Goal: Task Accomplishment & Management: Use online tool/utility

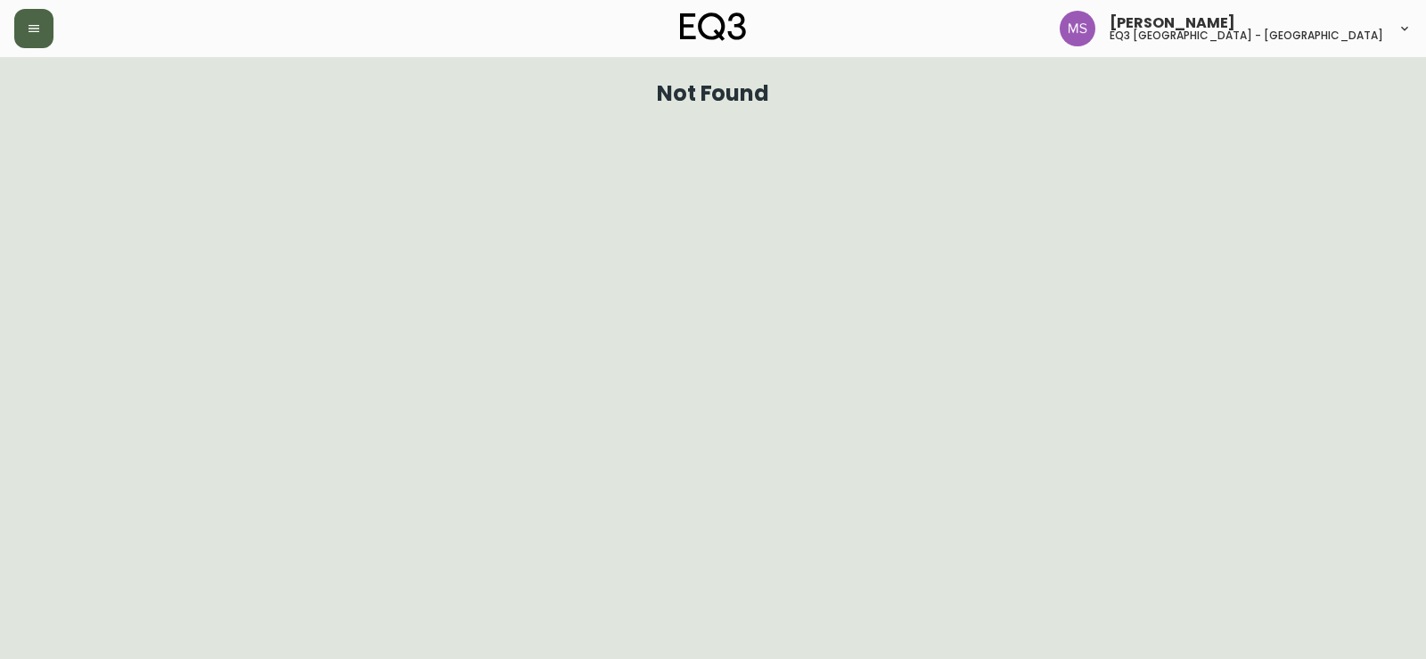
click at [49, 13] on button "button" at bounding box center [33, 28] width 39 height 39
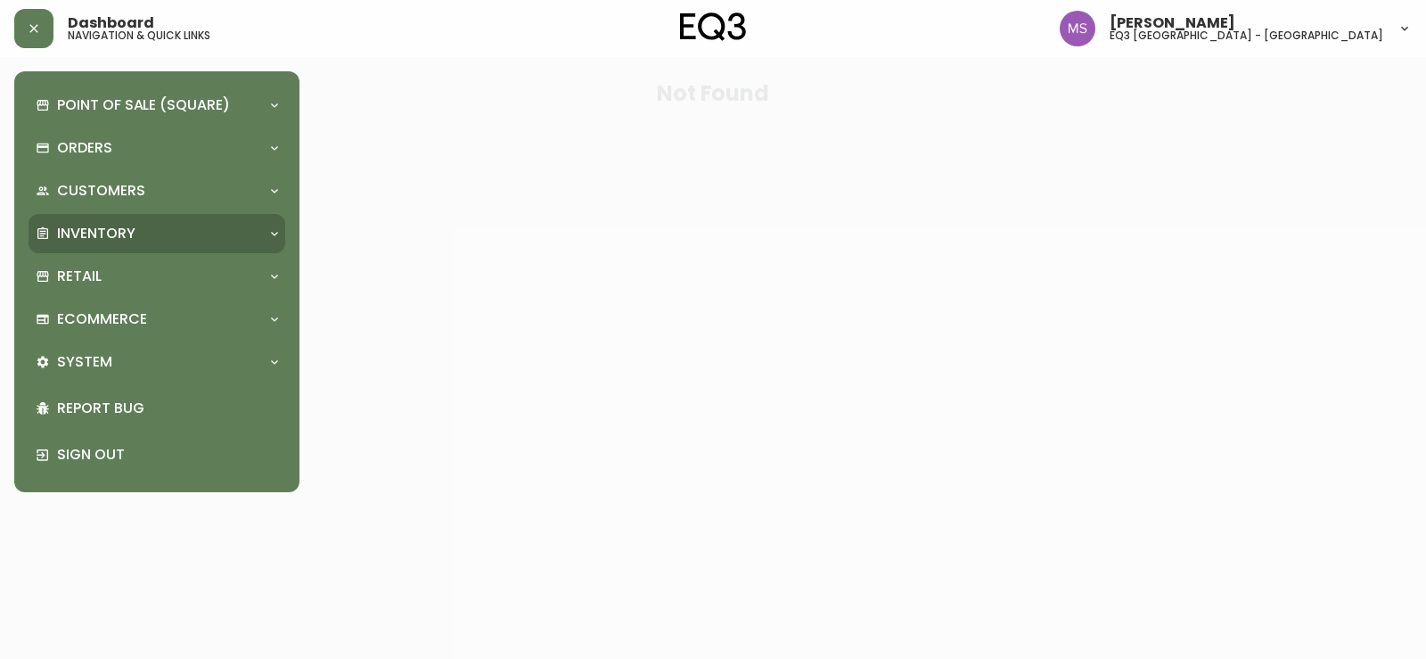
click at [95, 232] on p "Inventory" at bounding box center [96, 234] width 78 height 20
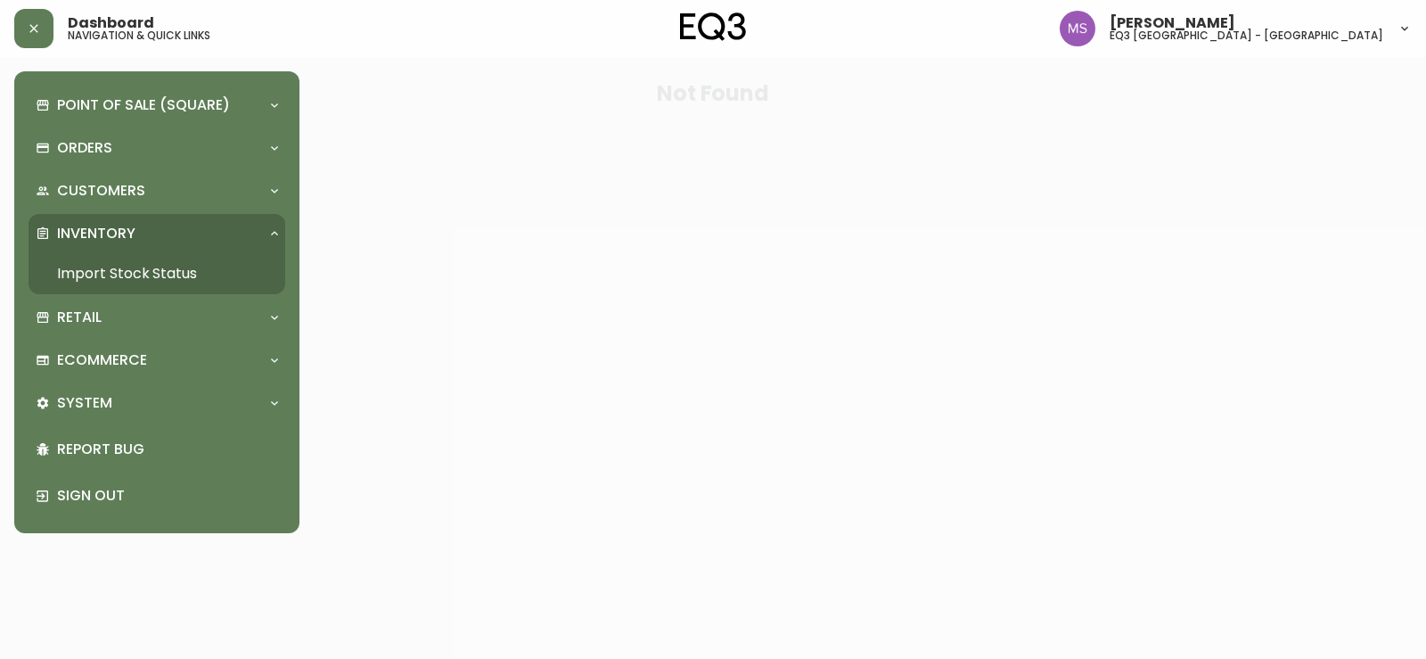
click at [103, 277] on link "Import Stock Status" at bounding box center [157, 273] width 257 height 41
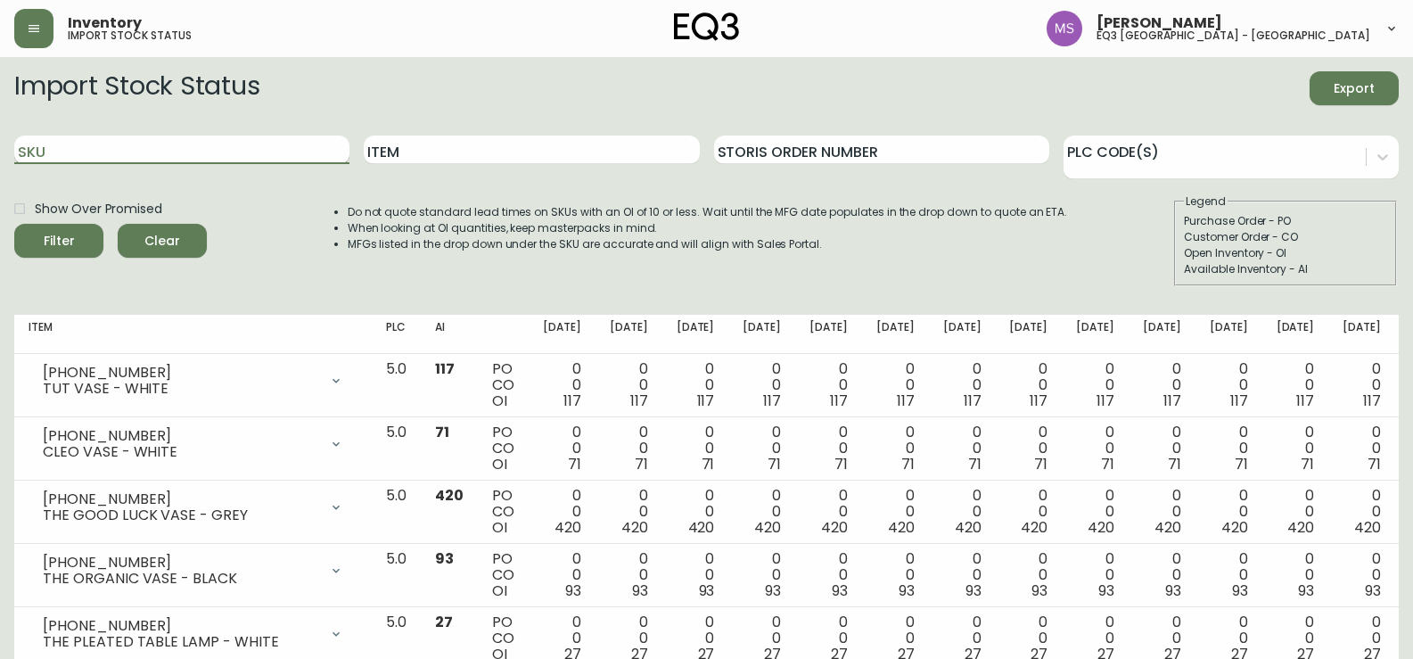
click at [263, 148] on input "SKU" at bounding box center [181, 149] width 335 height 29
paste input "7130-621-13-A"
click at [14, 224] on button "Filter" at bounding box center [58, 241] width 89 height 34
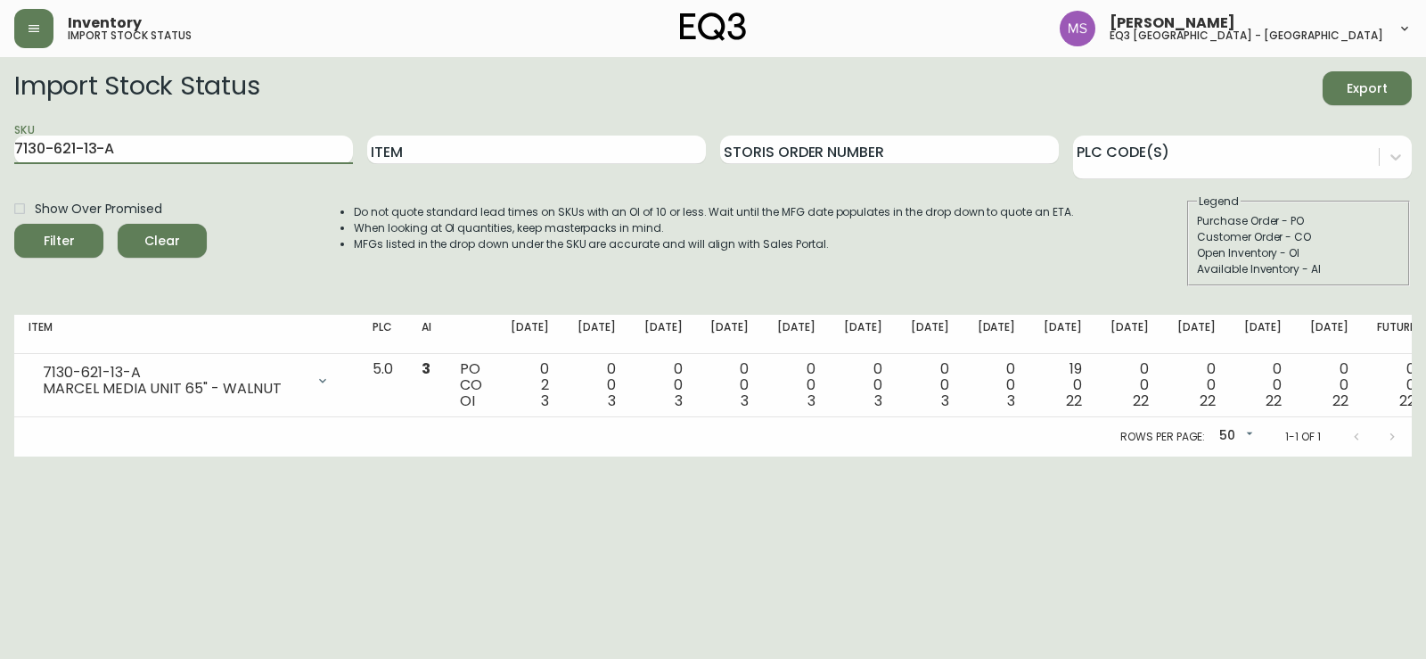
drag, startPoint x: 121, startPoint y: 158, endPoint x: 0, endPoint y: 114, distance: 128.8
click at [0, 114] on main "Import Stock Status Export SKU 7130-621-13-A Item Storis Order Number PLC Code(…" at bounding box center [713, 256] width 1426 height 399
paste input "B"
click at [14, 224] on button "Filter" at bounding box center [58, 241] width 89 height 34
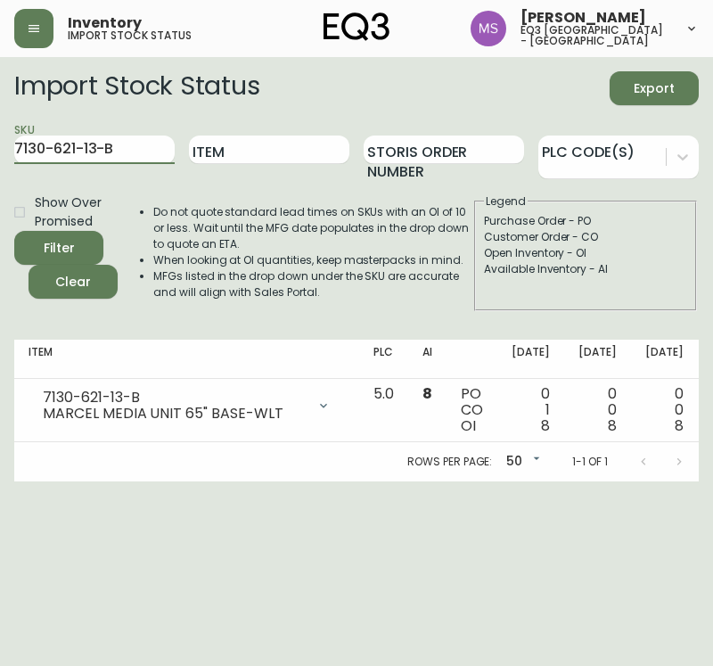
drag, startPoint x: 151, startPoint y: 143, endPoint x: 0, endPoint y: 121, distance: 152.3
click at [0, 121] on main "Import Stock Status Export SKU 7130-621-13-B Item Storis Order Number PLC Code(…" at bounding box center [356, 269] width 713 height 424
paste input "[PHONE_NUMBER]"
click at [14, 231] on button "Filter" at bounding box center [58, 248] width 89 height 34
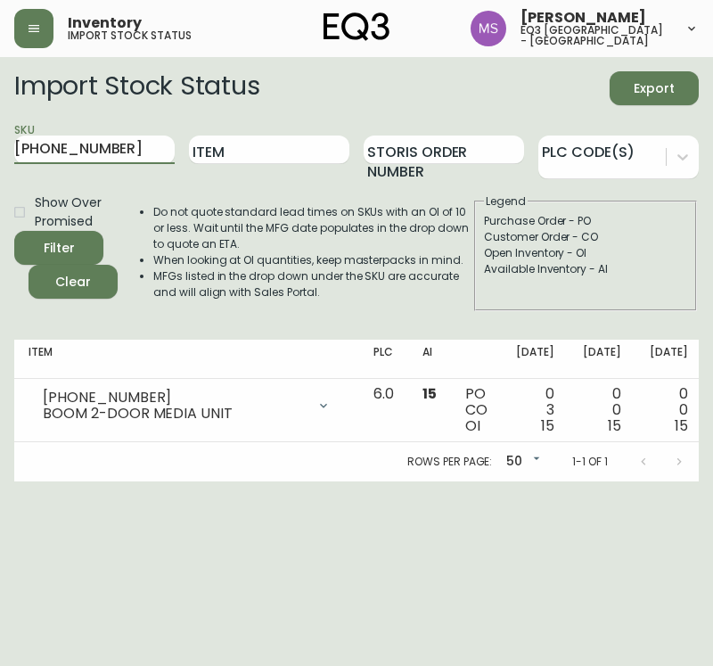
drag, startPoint x: 117, startPoint y: 150, endPoint x: 0, endPoint y: 157, distance: 117.0
click at [0, 157] on main "Import Stock Status Export SKU [PHONE_NUMBER] Item Storis Order Number PLC Code…" at bounding box center [356, 269] width 713 height 424
paste input "090"
click at [14, 231] on button "Filter" at bounding box center [58, 248] width 89 height 34
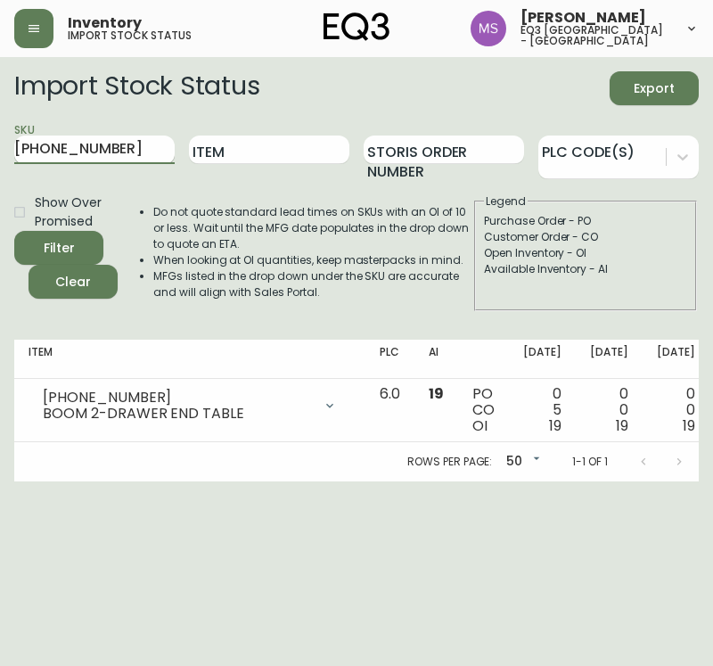
click at [119, 144] on input "[PHONE_NUMBER]" at bounding box center [94, 149] width 160 height 29
drag, startPoint x: 119, startPoint y: 144, endPoint x: 0, endPoint y: 140, distance: 118.6
click at [0, 140] on main "Import Stock Status Export SKU [PHONE_NUMBER] Item Storis Order Number PLC Code…" at bounding box center [356, 269] width 713 height 424
paste input "7170-43"
type input "[PHONE_NUMBER]"
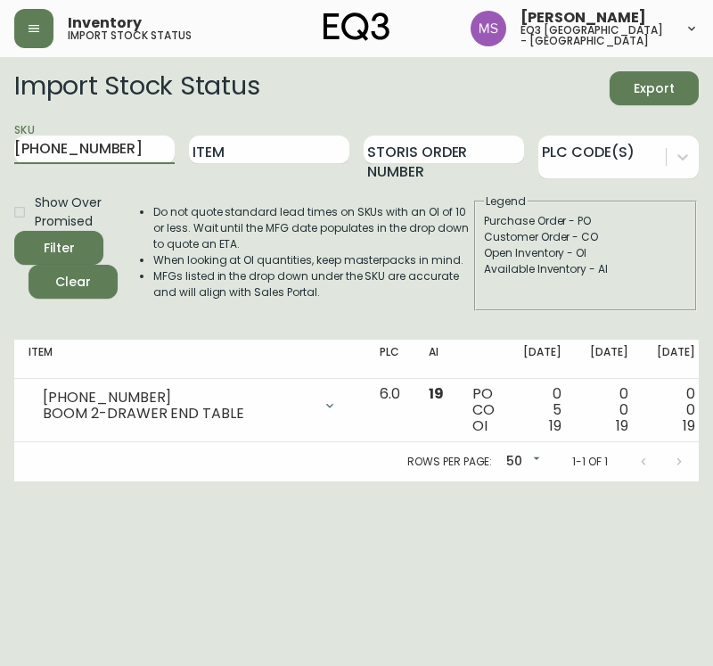
click at [14, 231] on button "Filter" at bounding box center [58, 248] width 89 height 34
